Goal: Task Accomplishment & Management: Manage account settings

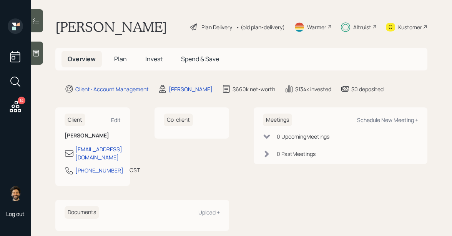
click at [152, 58] on span "Invest" at bounding box center [153, 59] width 17 height 8
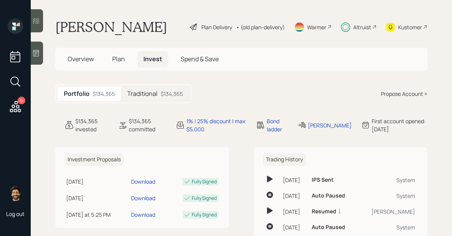
click at [138, 90] on h5 "Traditional" at bounding box center [142, 93] width 30 height 7
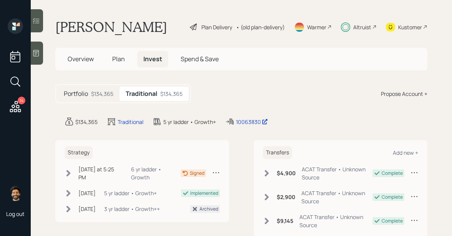
scroll to position [53, 0]
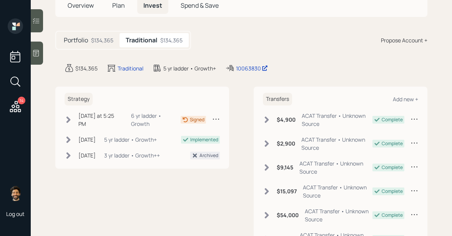
click at [75, 118] on div "Yesterday at 5:25 PM Wednesday, August 13, 2025 5:25 PM EDT 6 yr ladder • Growth" at bounding box center [123, 120] width 116 height 16
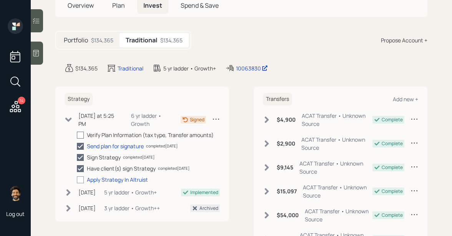
click at [80, 133] on div at bounding box center [80, 135] width 7 height 7
click at [77, 135] on input "checkbox" at bounding box center [77, 135] width 0 height 0
checkbox input "true"
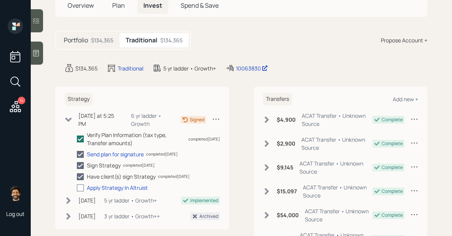
click at [81, 186] on div at bounding box center [80, 187] width 7 height 7
click at [77, 187] on input "checkbox" at bounding box center [77, 187] width 0 height 0
checkbox input "true"
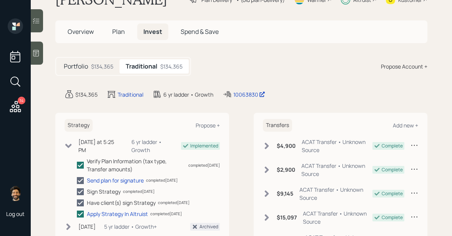
scroll to position [16, 0]
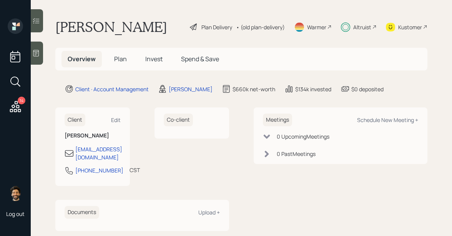
click at [365, 27] on div "Altruist" at bounding box center [362, 27] width 18 height 8
click at [152, 56] on span "Invest" at bounding box center [153, 59] width 17 height 8
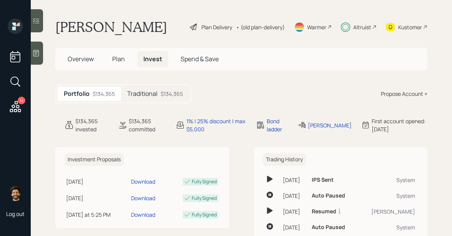
click at [145, 93] on h5 "Traditional" at bounding box center [142, 93] width 30 height 7
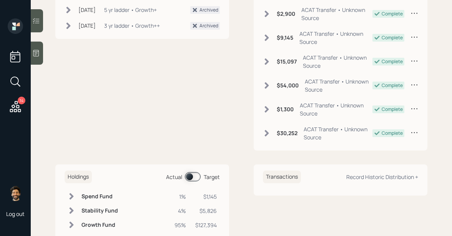
scroll to position [200, 0]
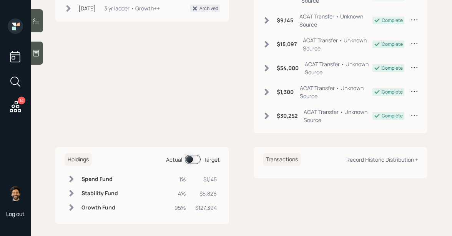
click at [202, 159] on div "Actual Target" at bounding box center [193, 159] width 54 height 9
click at [197, 159] on span at bounding box center [193, 159] width 16 height 9
click at [85, 192] on h6 "Stability Fund" at bounding box center [100, 193] width 37 height 7
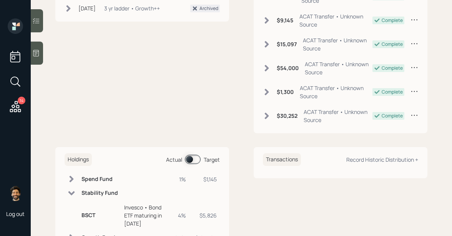
scroll to position [234, 0]
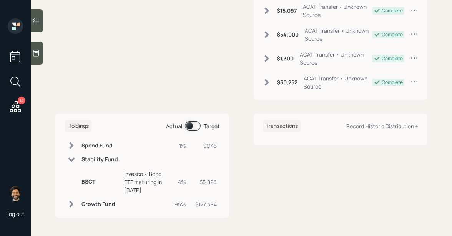
click at [191, 126] on span at bounding box center [193, 125] width 16 height 9
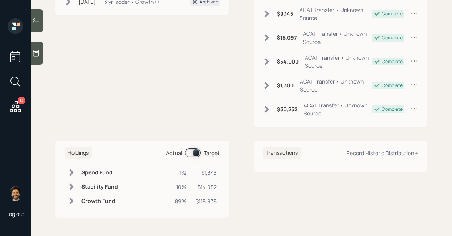
click at [80, 188] on td "Stability Fund" at bounding box center [99, 187] width 43 height 14
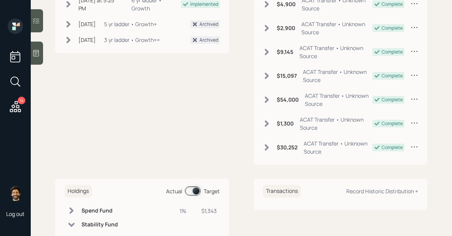
scroll to position [124, 0]
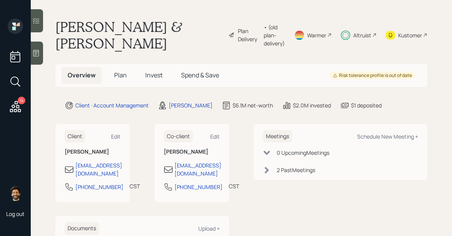
click at [13, 102] on icon at bounding box center [15, 107] width 14 height 14
